Goal: Information Seeking & Learning: Understand process/instructions

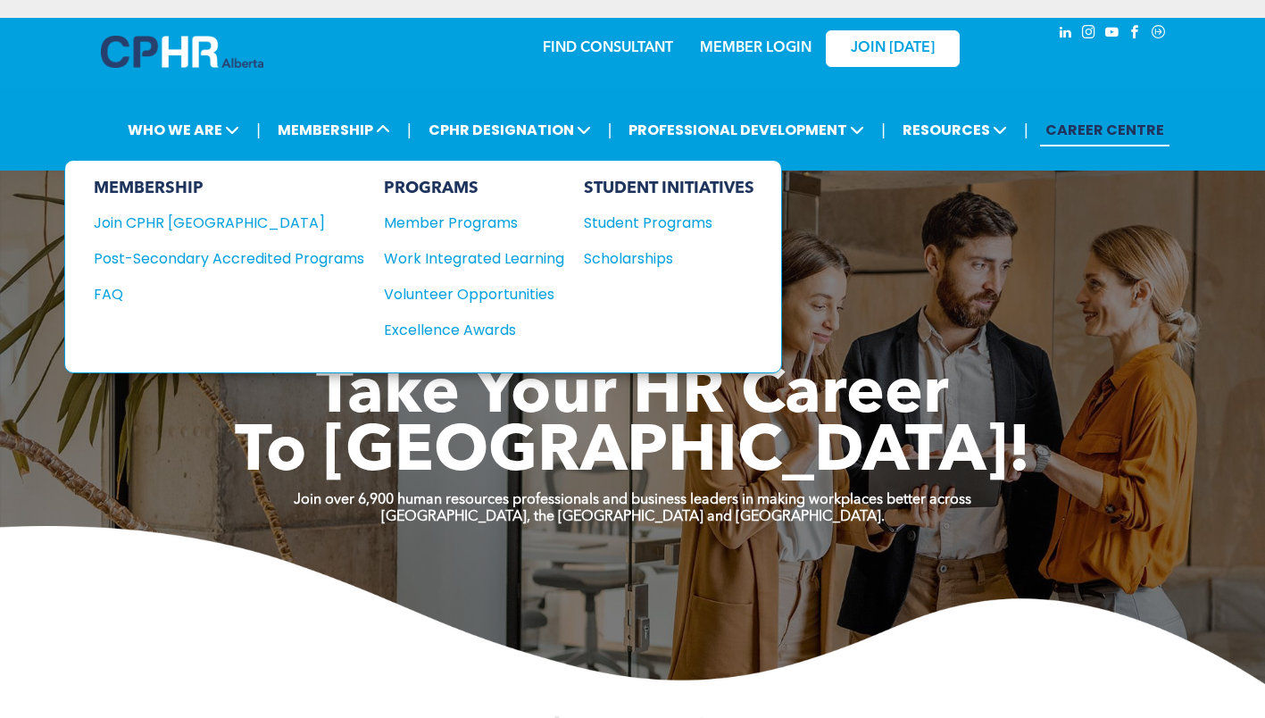
click at [301, 256] on div "Post-Secondary Accredited Programs" at bounding box center [216, 258] width 244 height 22
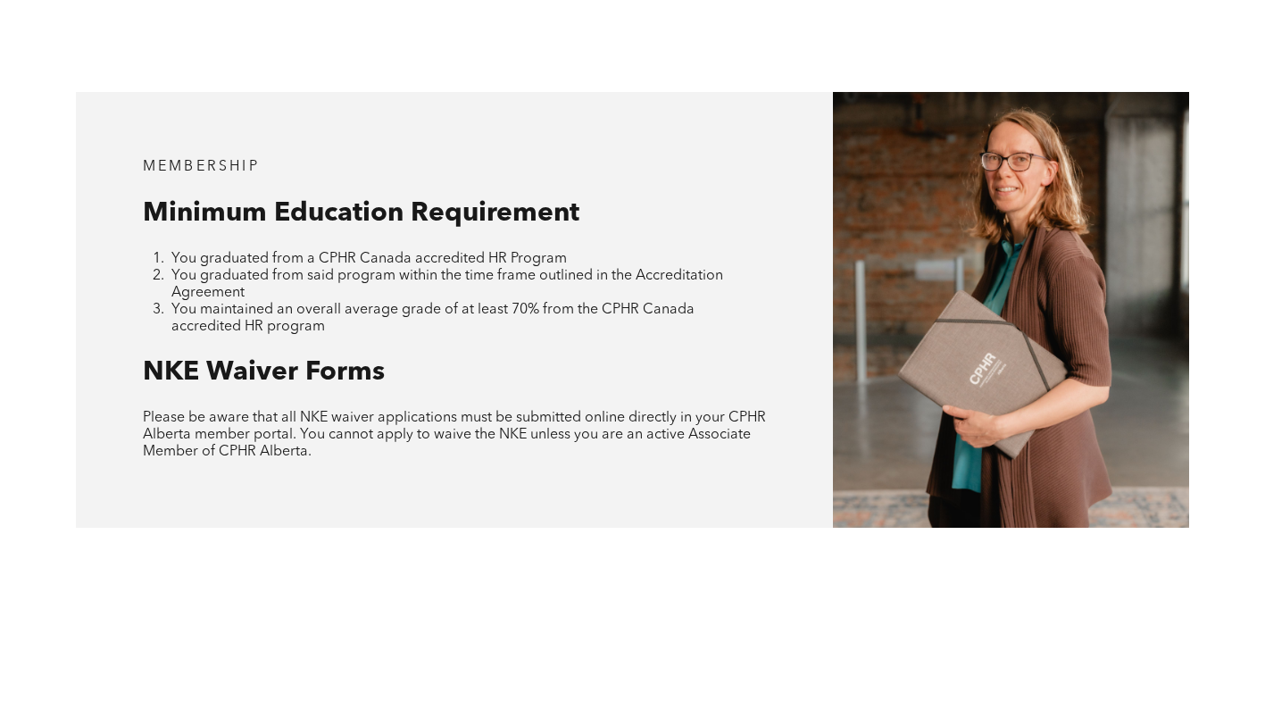
scroll to position [1652, 0]
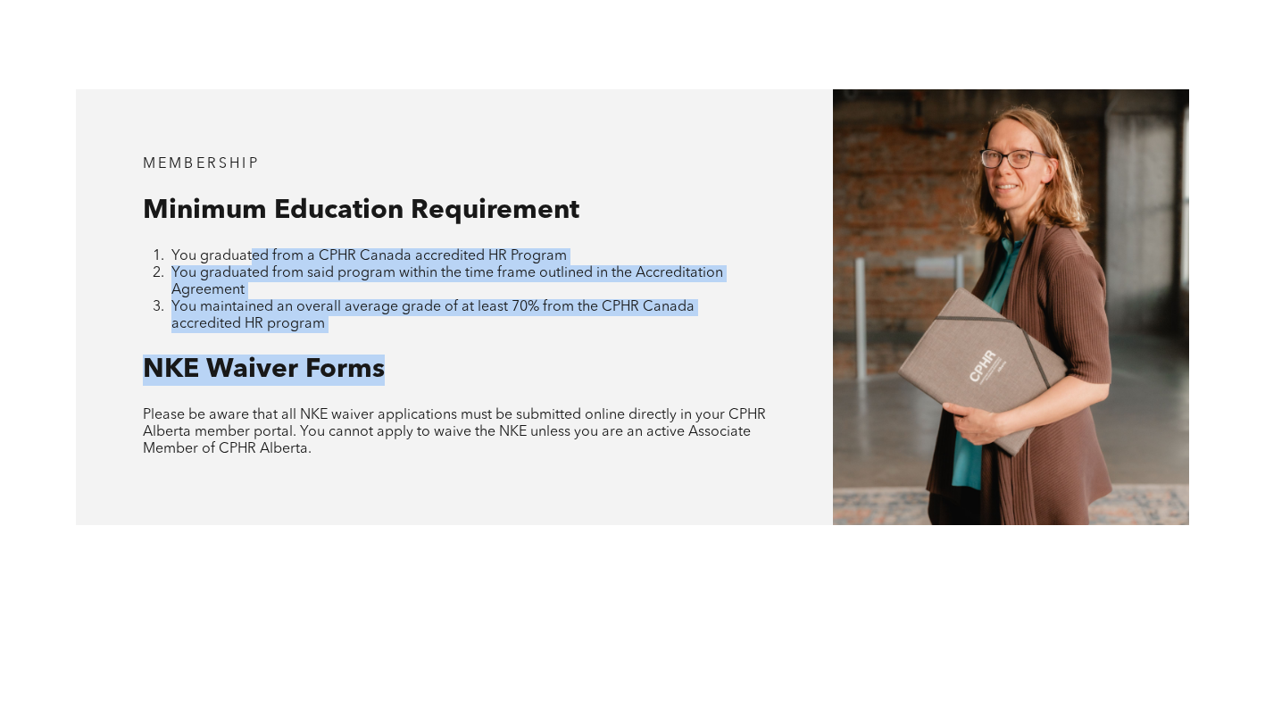
drag, startPoint x: 253, startPoint y: 206, endPoint x: 386, endPoint y: 301, distance: 163.3
click at [386, 301] on div "MEMBERSHIP Minimum Education Requirement You graduated from a CPHR Canada accre…" at bounding box center [454, 306] width 757 height 435
click at [386, 354] on h2 "NKE Waiver Forms" at bounding box center [454, 369] width 623 height 31
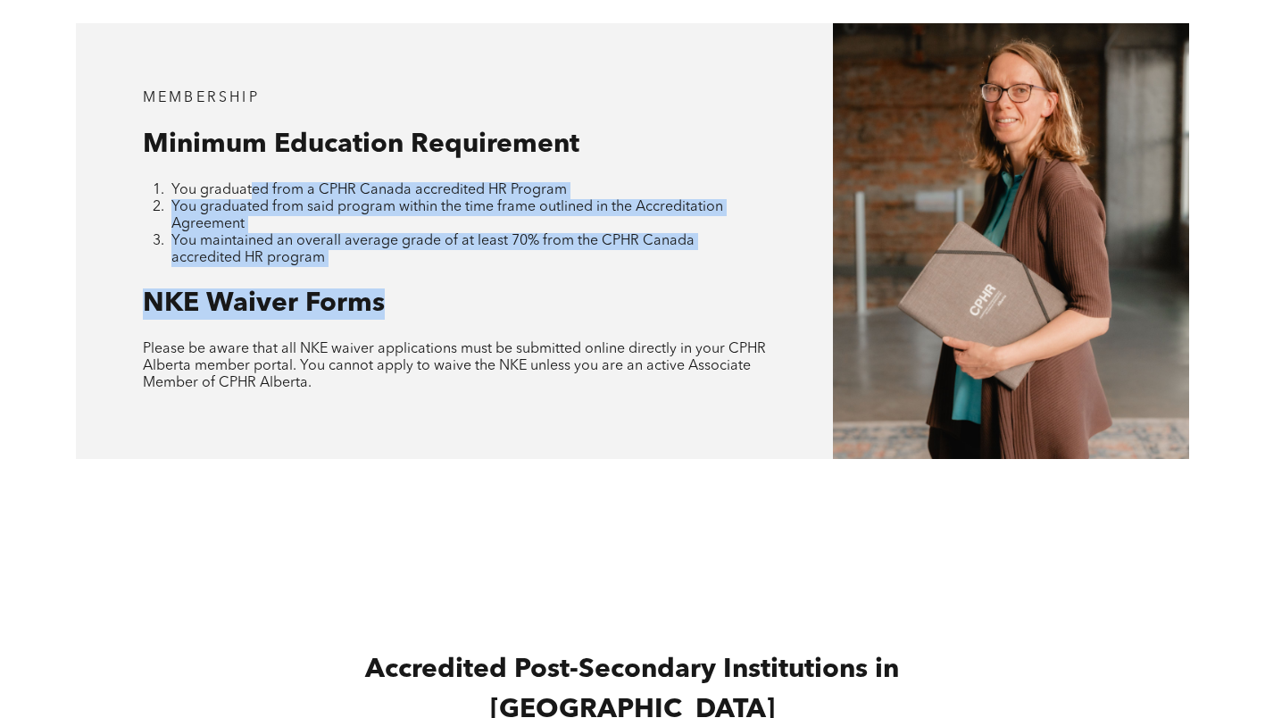
scroll to position [1719, 0]
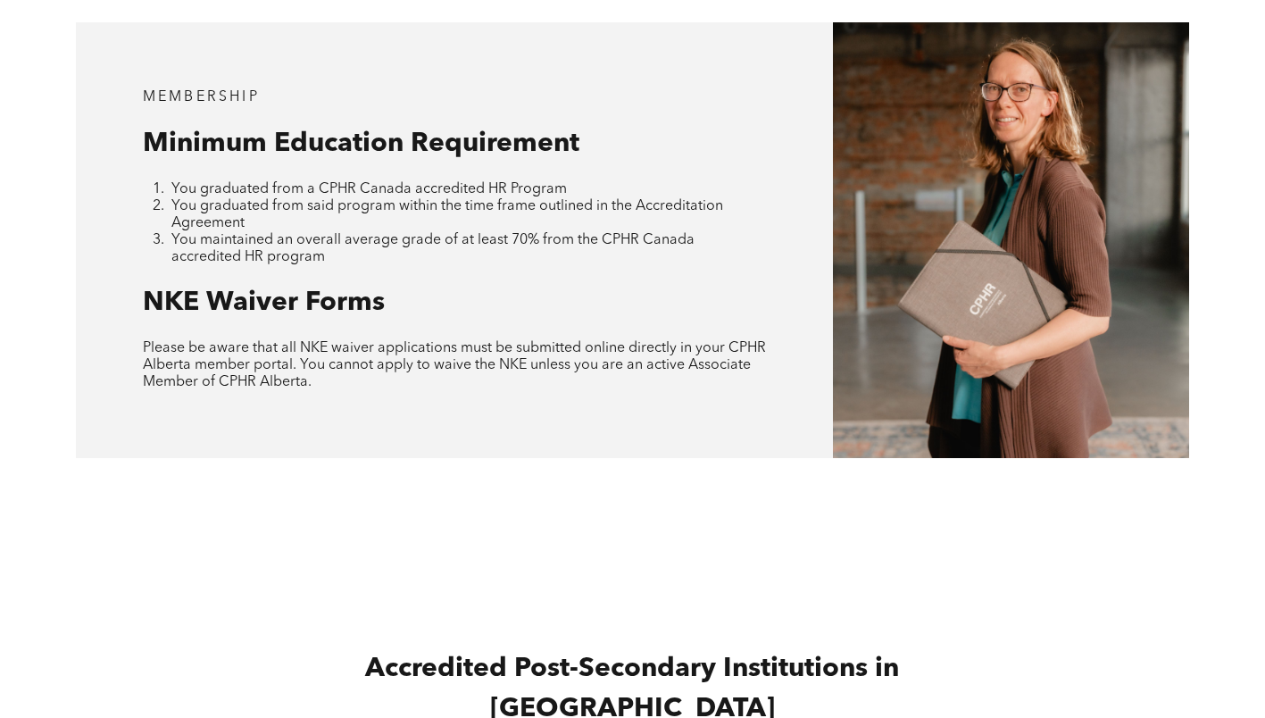
click at [392, 341] on span "Please be aware that all NKE waiver applications must be submitted online direc…" at bounding box center [454, 365] width 623 height 48
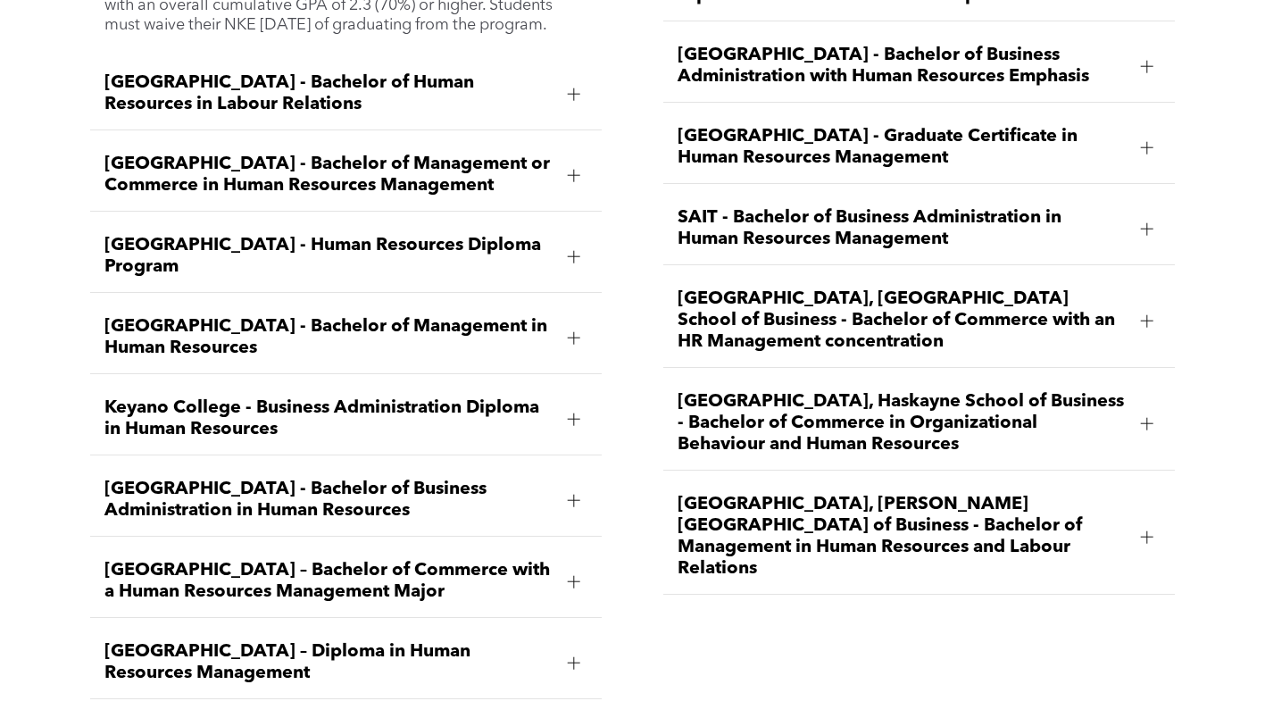
scroll to position [2700, 0]
